Goal: Information Seeking & Learning: Learn about a topic

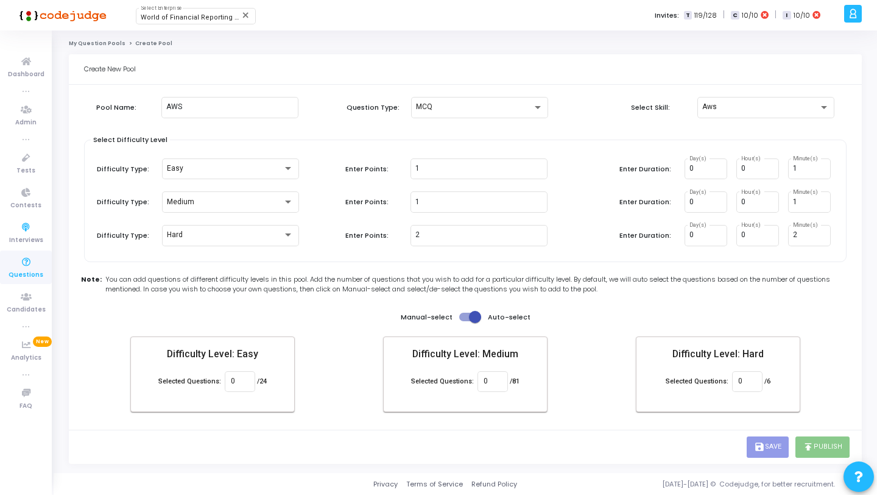
click at [29, 281] on link "Questions" at bounding box center [26, 266] width 52 height 33
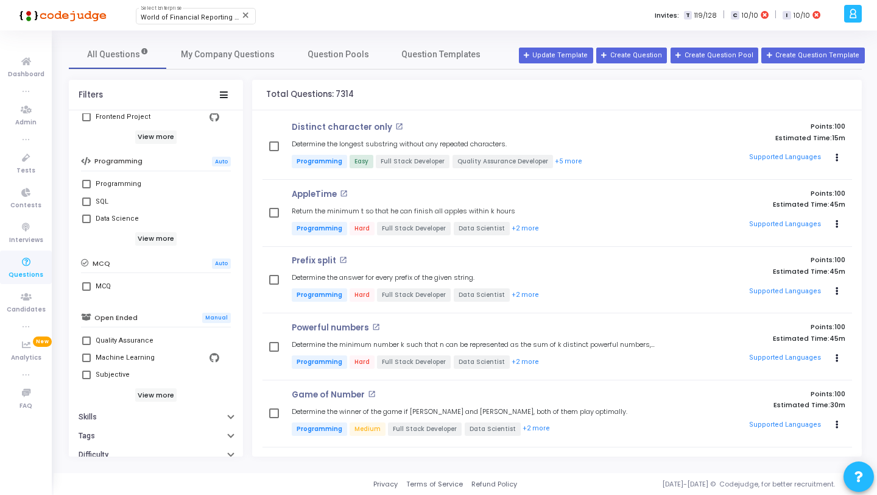
scroll to position [217, 0]
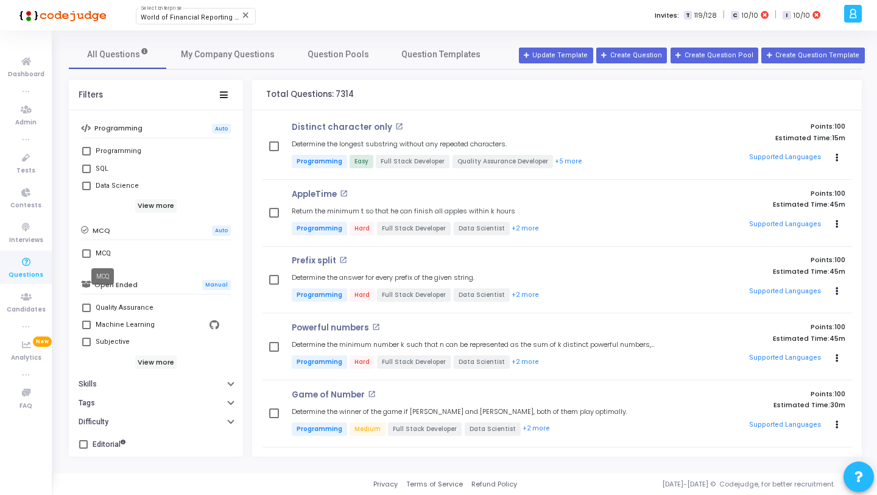
click at [97, 250] on div "MCQ" at bounding box center [103, 253] width 15 height 15
click at [86, 258] on input "MCQ" at bounding box center [86, 258] width 1 height 1
checkbox input "true"
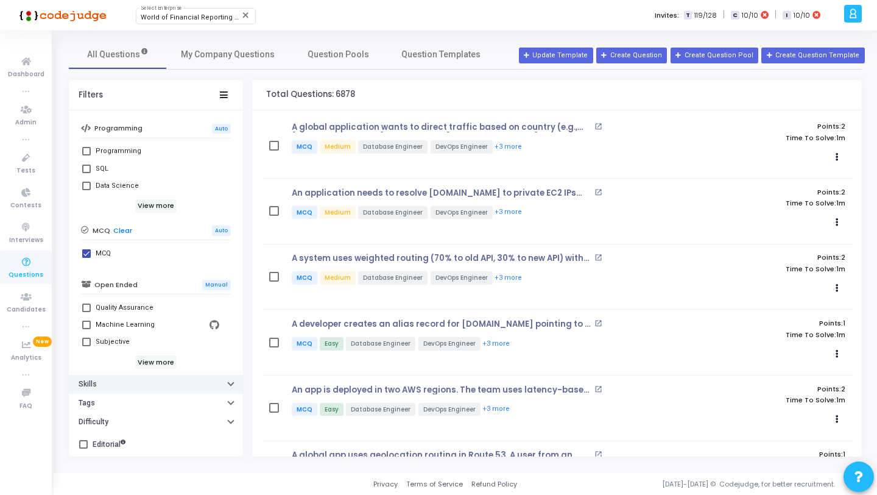
click at [116, 389] on button "Skills" at bounding box center [156, 384] width 174 height 19
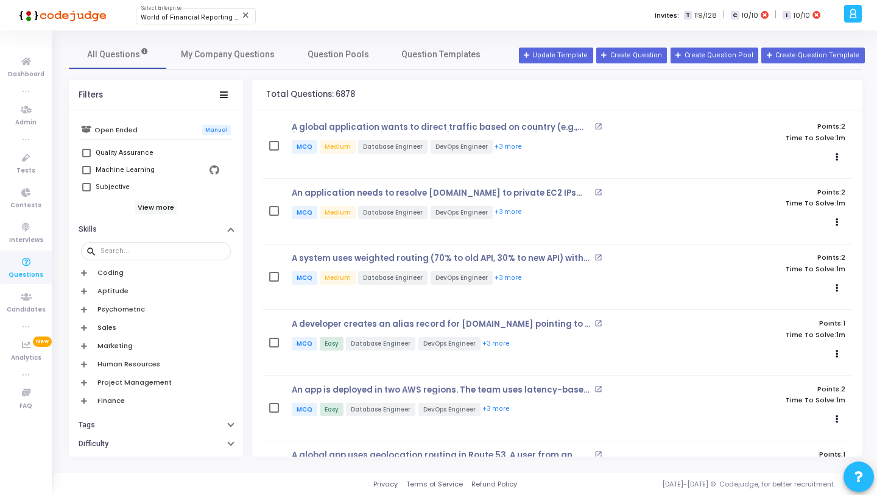
scroll to position [393, 0]
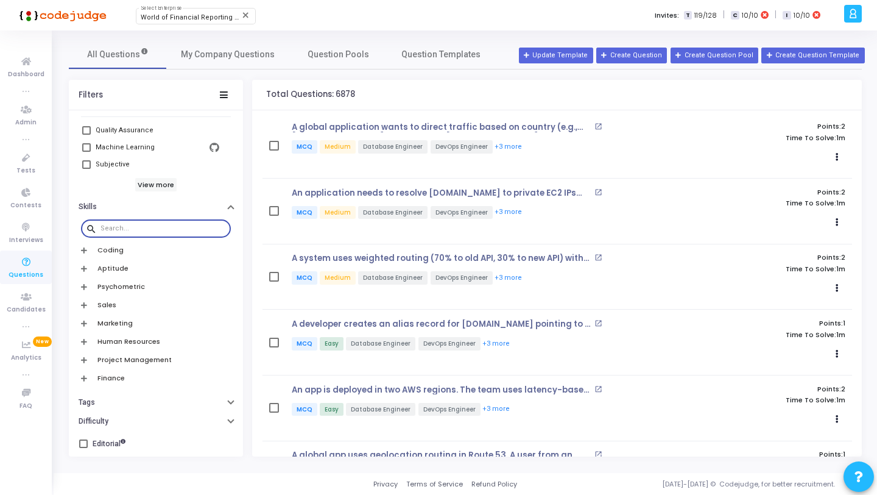
click at [157, 230] on input "text" at bounding box center [162, 228] width 125 height 7
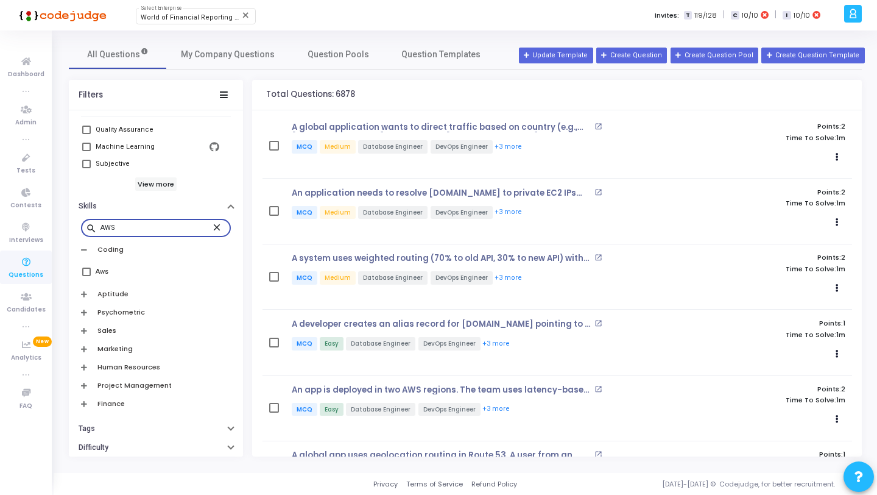
type input "AWS"
click at [100, 273] on div "Aws" at bounding box center [102, 271] width 13 height 15
click at [86, 276] on input "Aws" at bounding box center [86, 276] width 1 height 1
checkbox input "true"
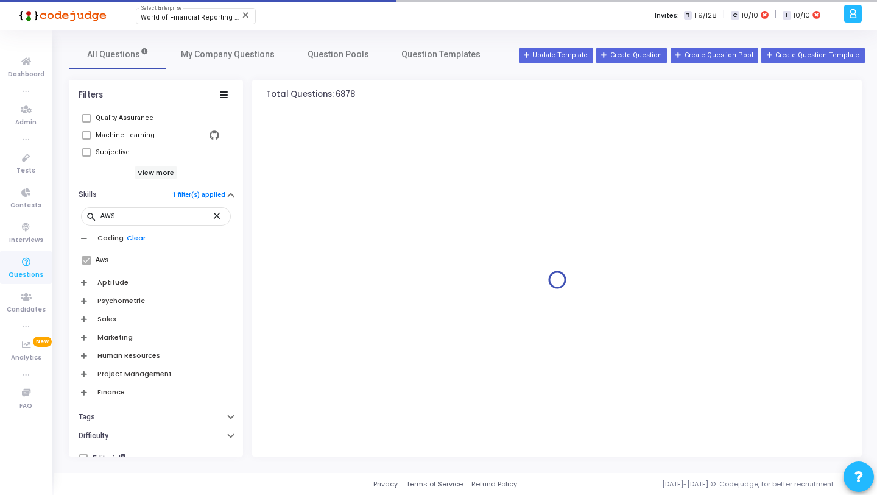
scroll to position [420, 0]
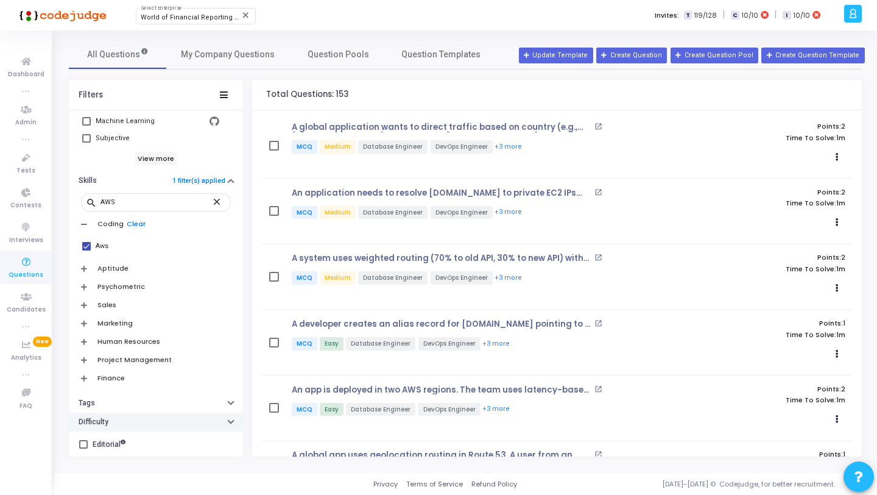
click at [110, 415] on button "Difficulty" at bounding box center [156, 421] width 174 height 19
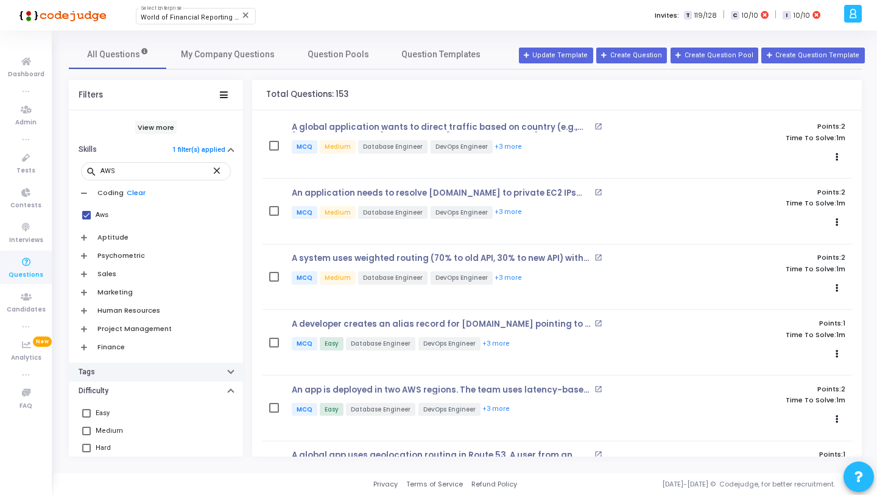
scroll to position [487, 0]
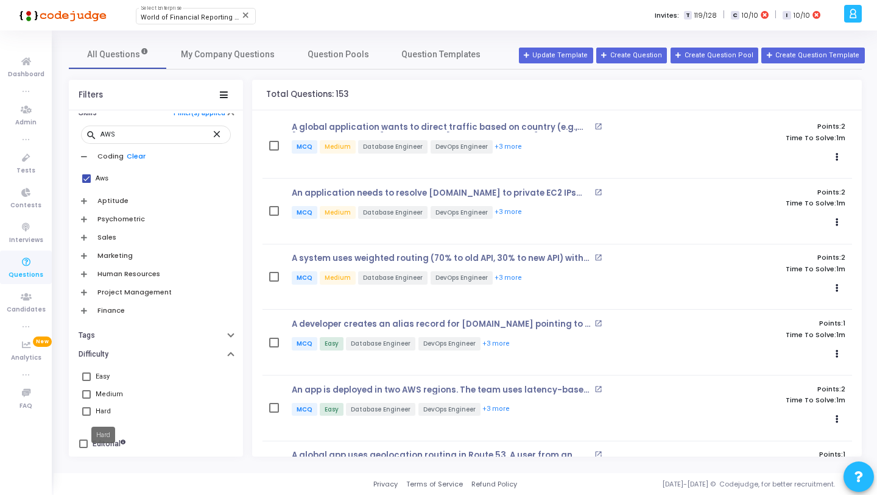
click at [105, 409] on div "Hard" at bounding box center [103, 411] width 15 height 15
click at [86, 415] on input "Hard" at bounding box center [86, 415] width 1 height 1
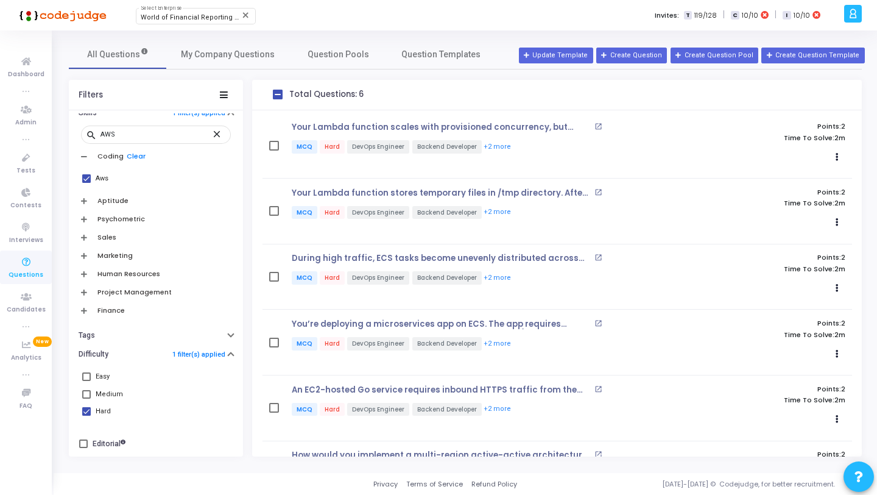
click at [105, 409] on div "Hard" at bounding box center [103, 411] width 15 height 15
click at [86, 415] on input "Hard" at bounding box center [86, 415] width 1 height 1
checkbox input "false"
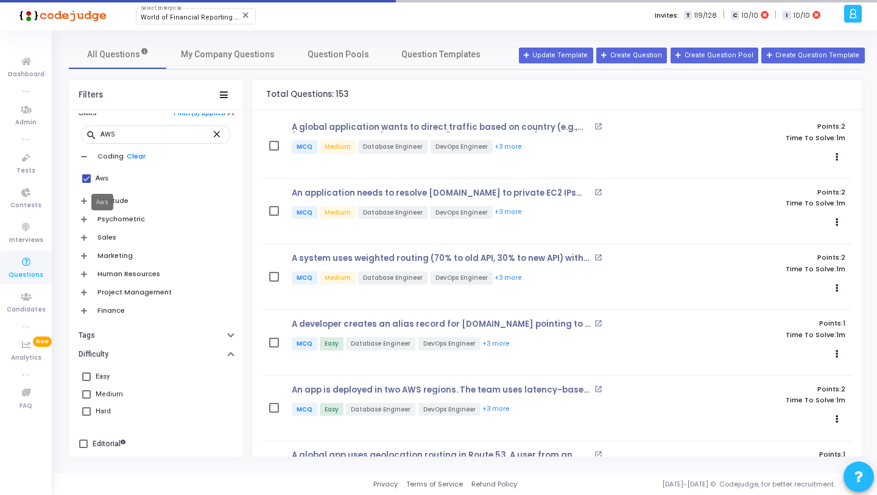
click at [96, 178] on div "Aws" at bounding box center [102, 178] width 13 height 15
click at [86, 183] on input "Aws" at bounding box center [86, 183] width 1 height 1
checkbox input "false"
